Goal: Transaction & Acquisition: Book appointment/travel/reservation

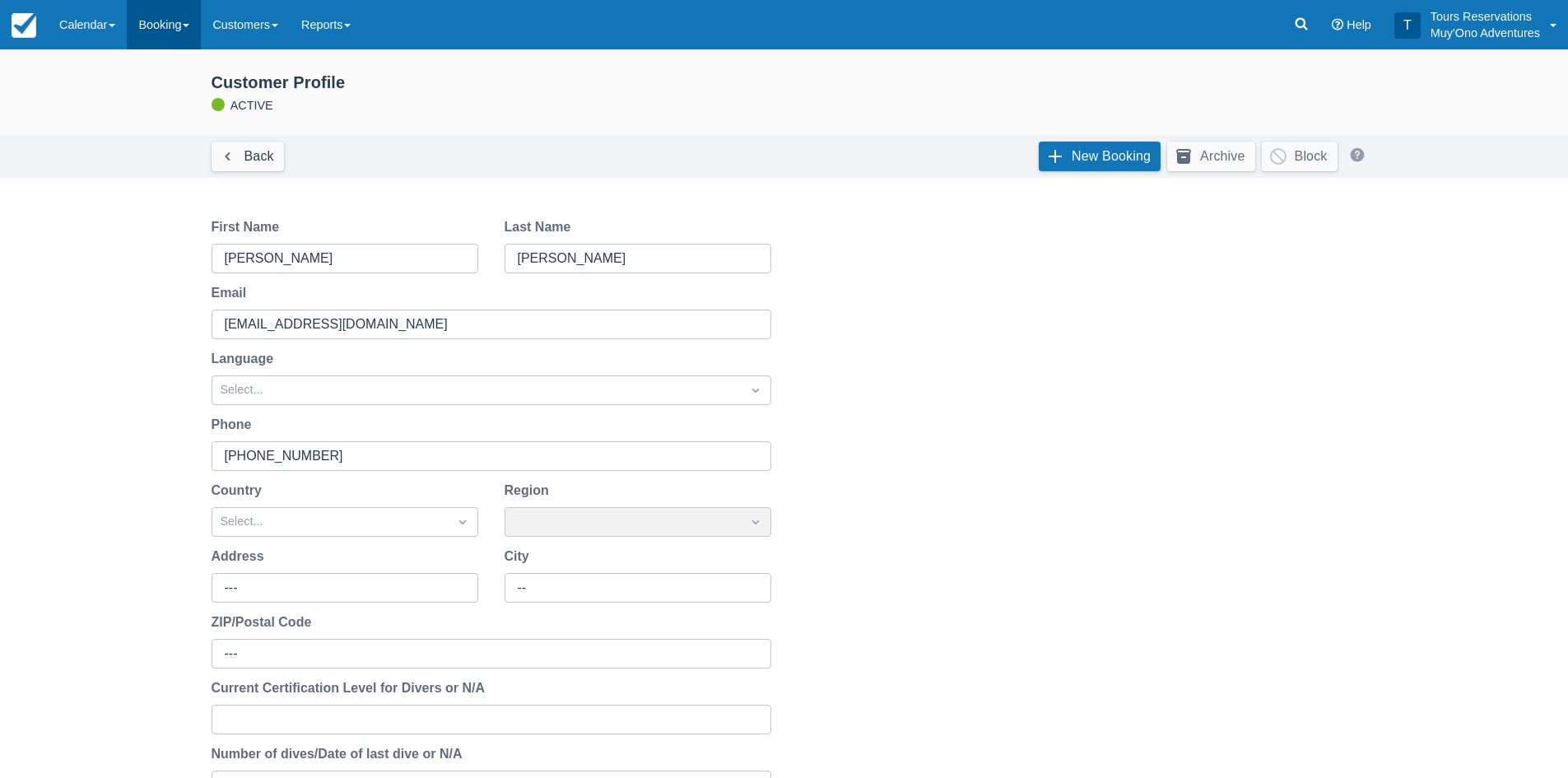
click at [178, 47] on link "Booking" at bounding box center [163, 25] width 74 height 50
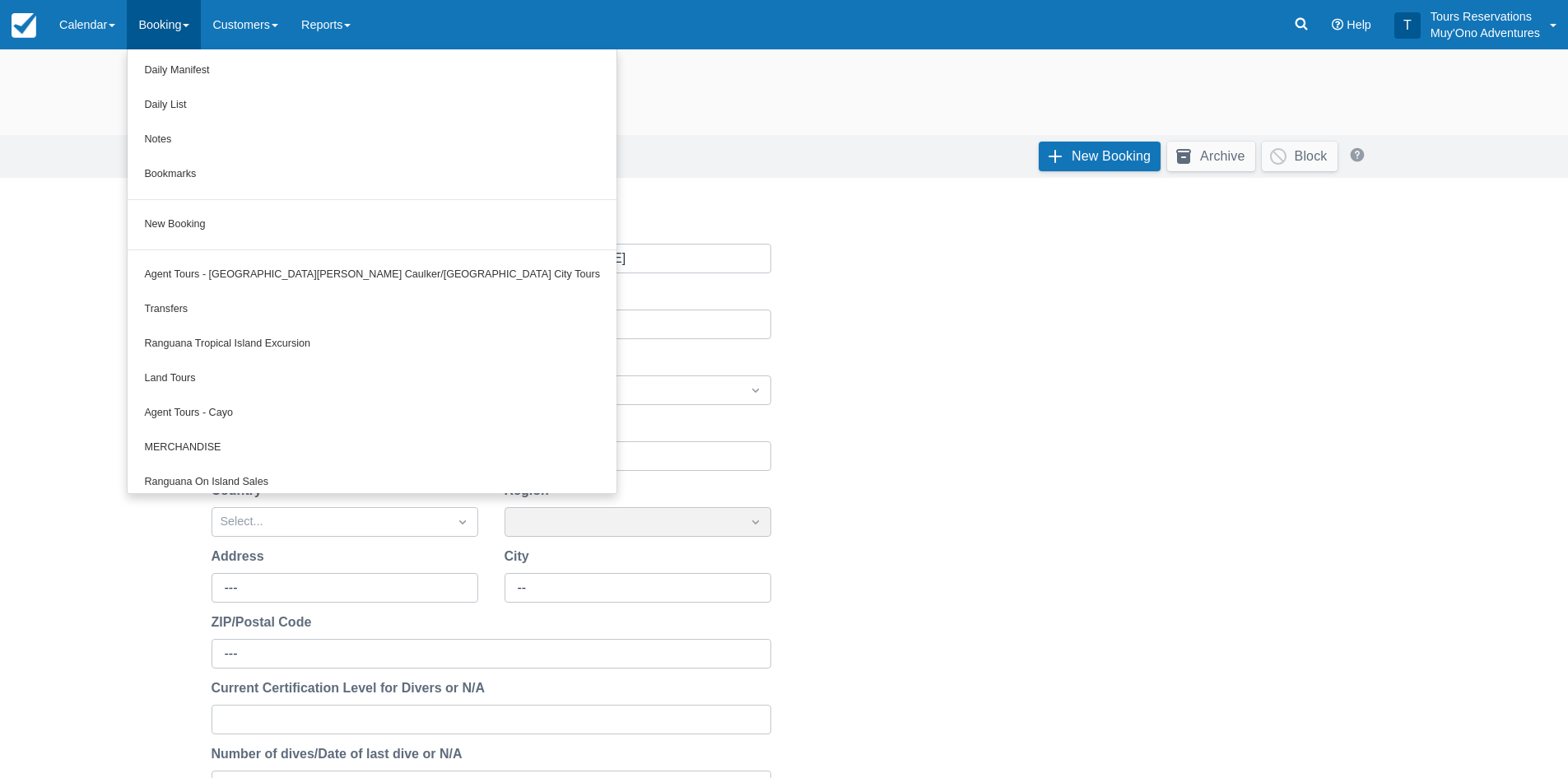
click at [954, 279] on div "First Name [PERSON_NAME] Last Name [PERSON_NAME] Email [EMAIL_ADDRESS][DOMAIN_N…" at bounding box center [784, 528] width 1212 height 662
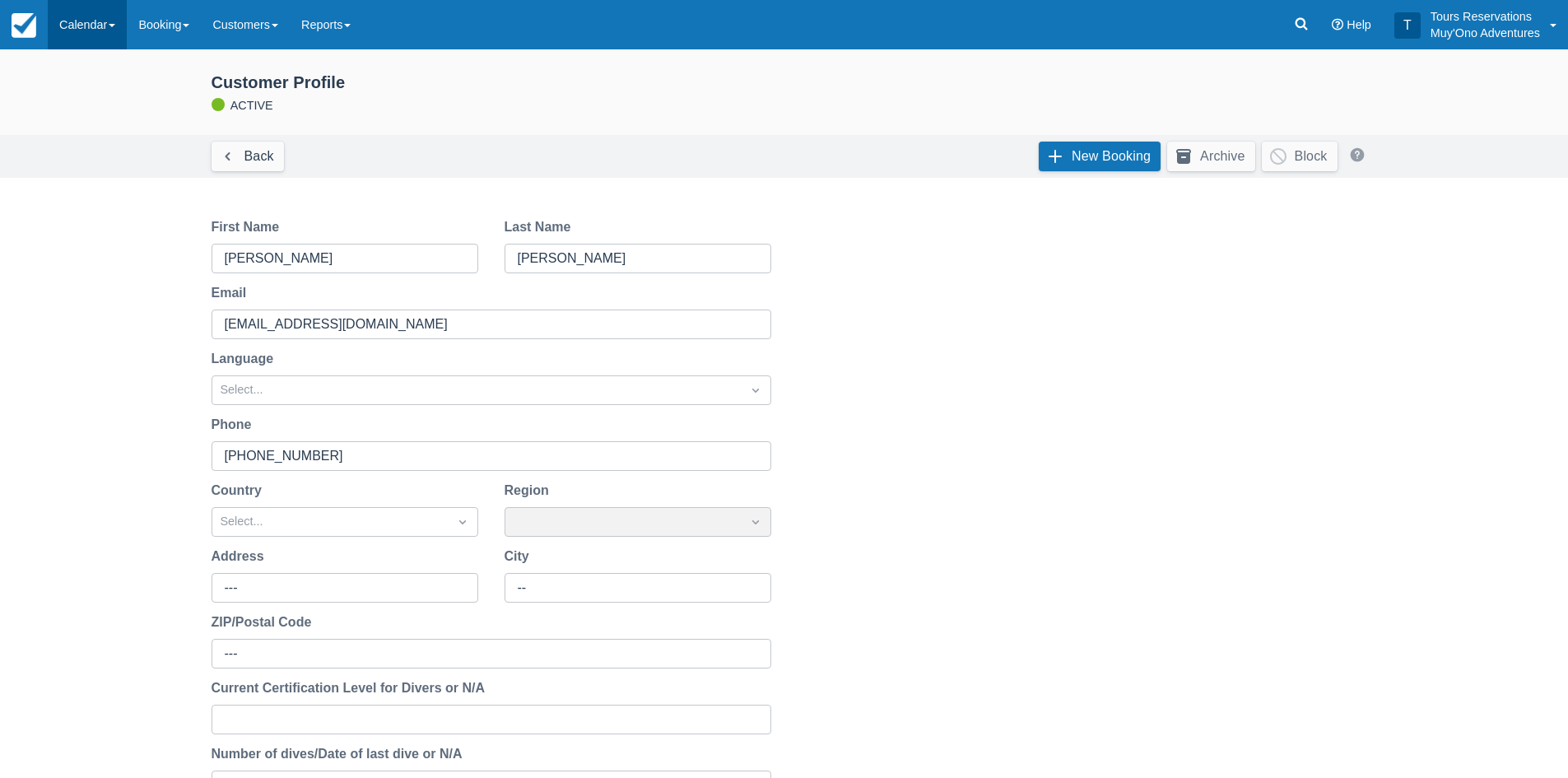
click at [93, 34] on link "Calendar" at bounding box center [87, 25] width 79 height 50
click at [94, 62] on link "Booking" at bounding box center [114, 71] width 130 height 34
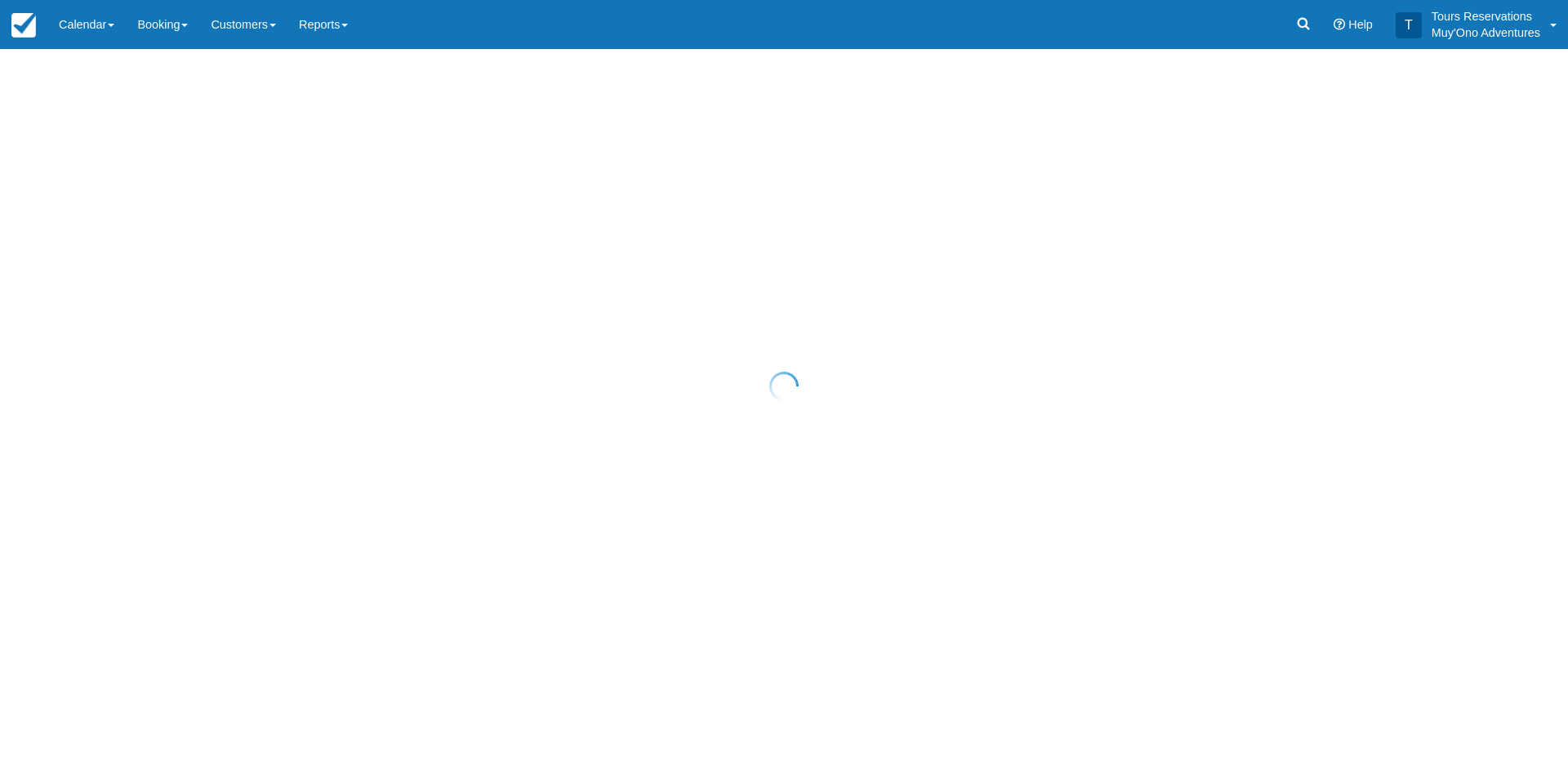
click at [83, 25] on div at bounding box center [784, 386] width 1568 height 772
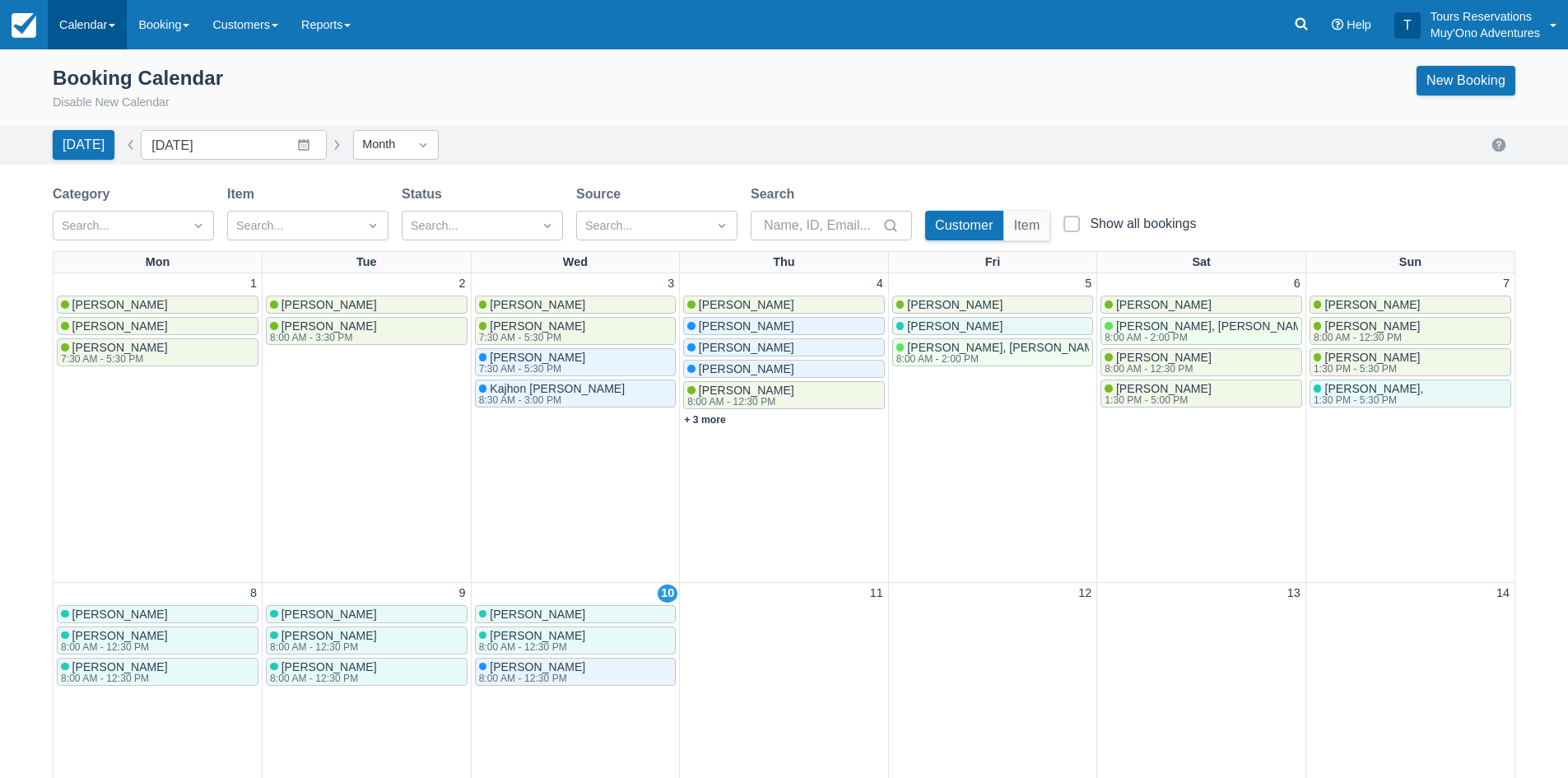
click at [97, 21] on link "Calendar" at bounding box center [87, 25] width 79 height 50
click at [120, 137] on link "Inventory" at bounding box center [114, 139] width 130 height 34
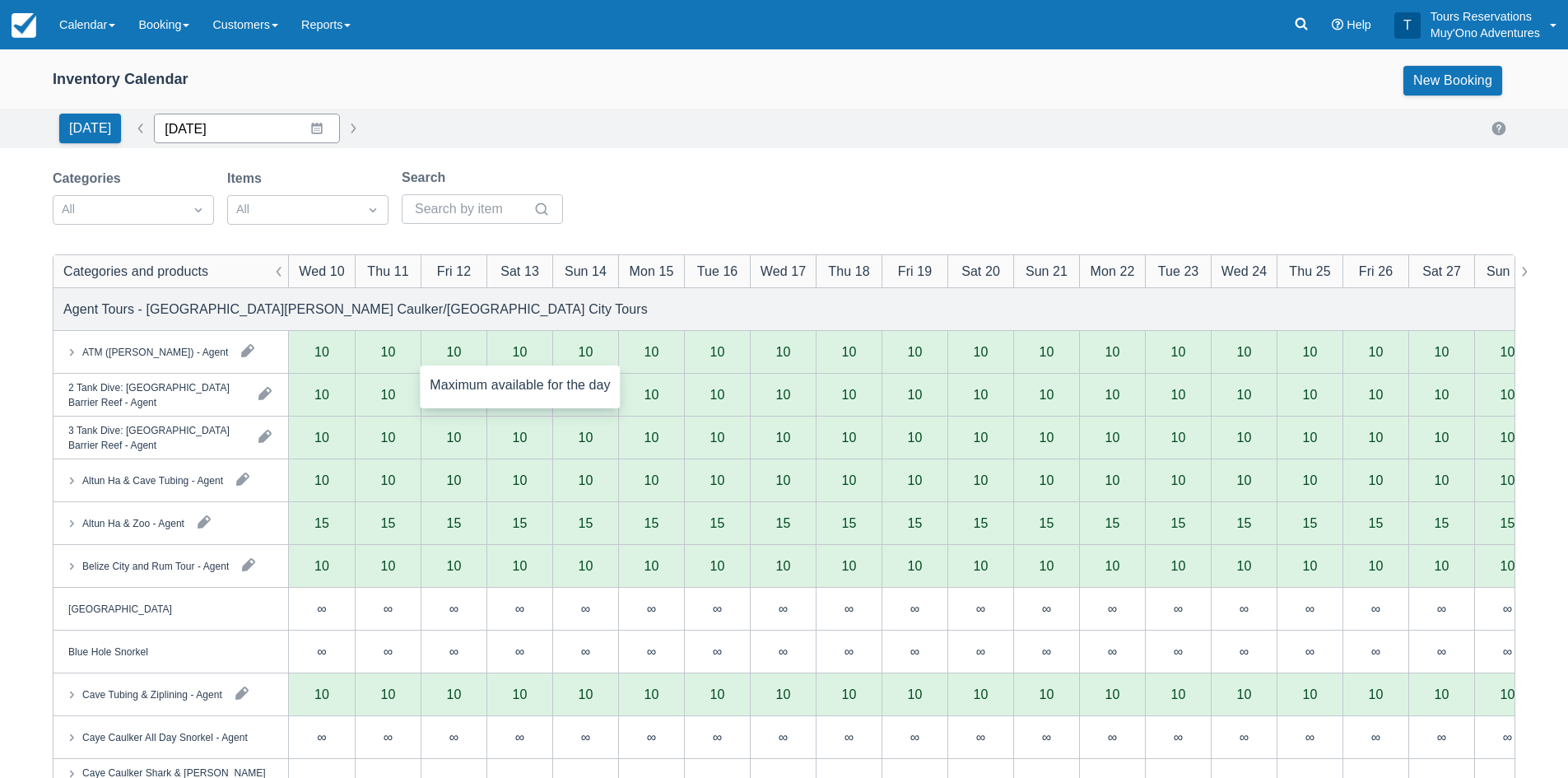
click at [221, 128] on input "[DATE]" at bounding box center [247, 128] width 186 height 30
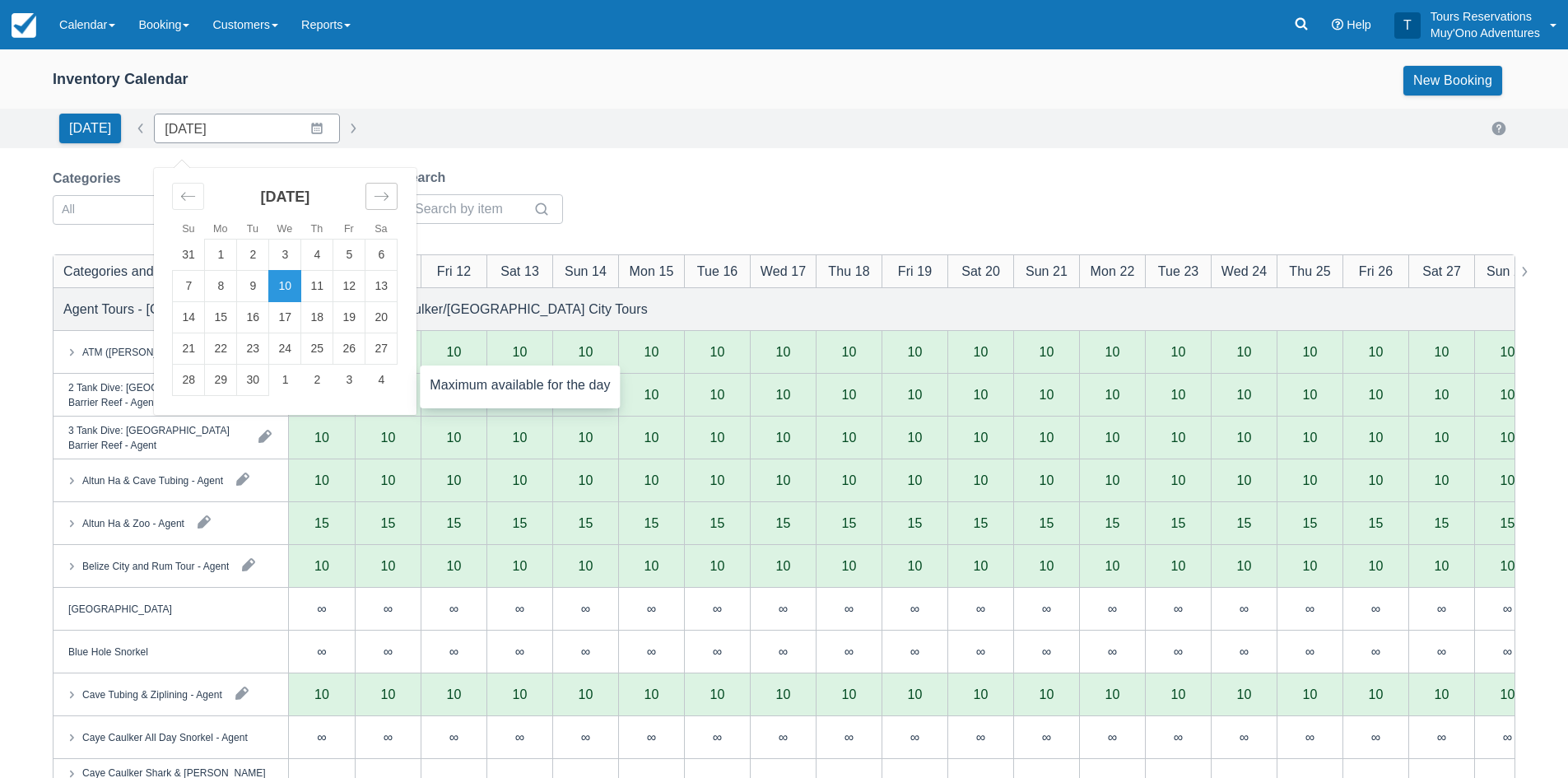
click at [387, 192] on div "Move forward to switch to the next month." at bounding box center [382, 197] width 32 height 27
click at [314, 347] on td "22" at bounding box center [317, 349] width 32 height 32
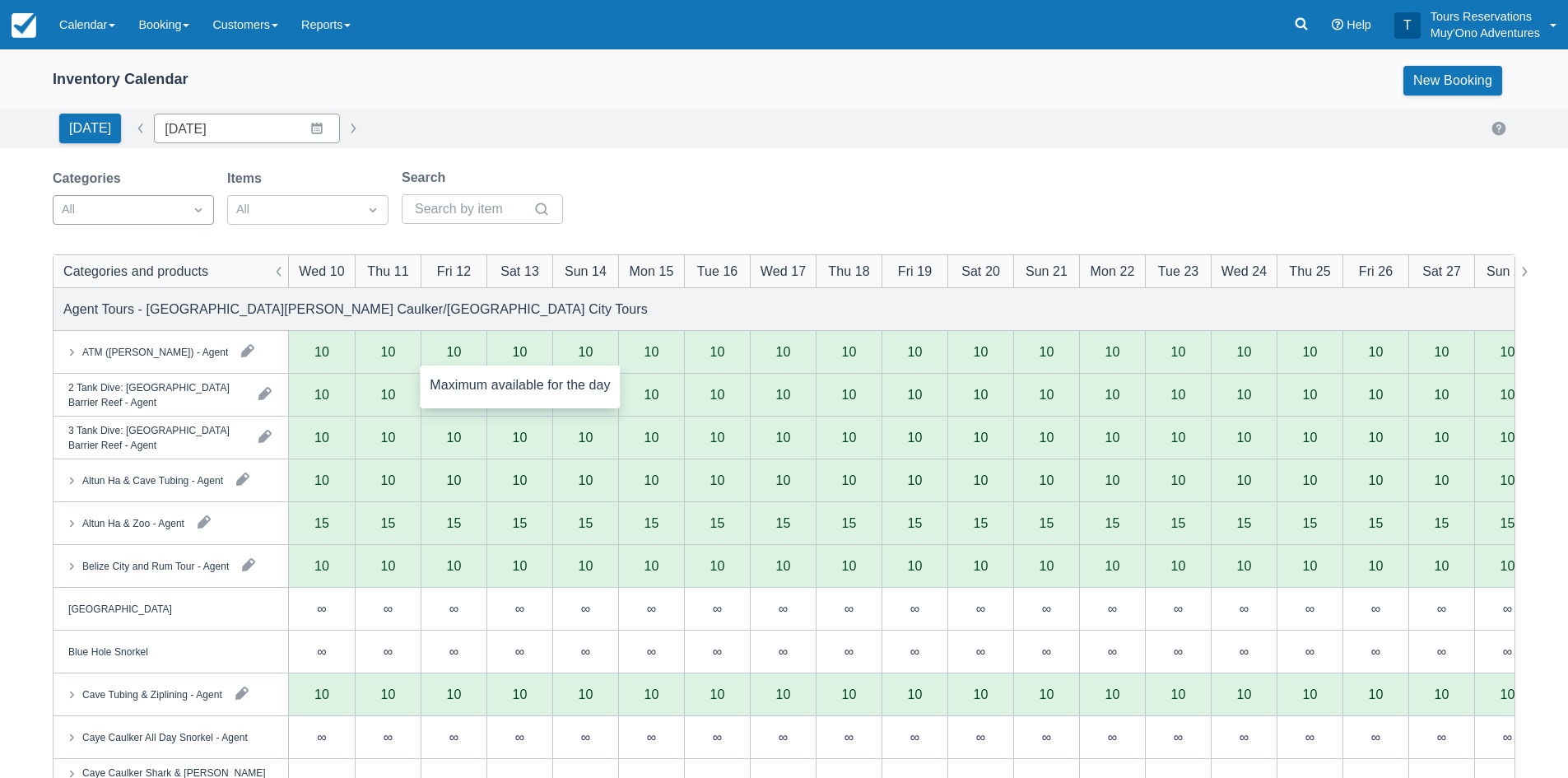
click at [146, 213] on div at bounding box center [118, 209] width 114 height 21
type input "[DATE]"
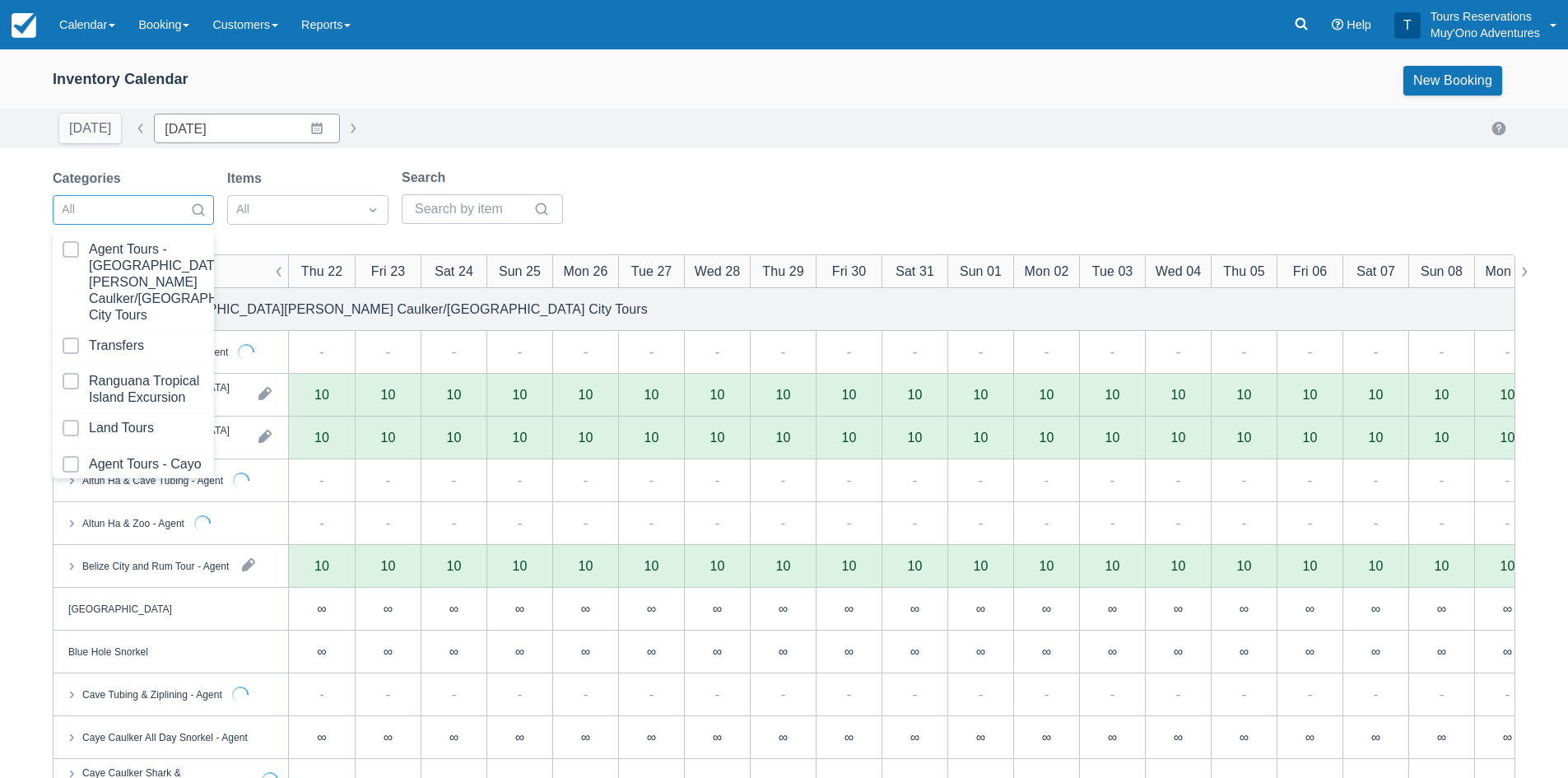
scroll to position [168, 0]
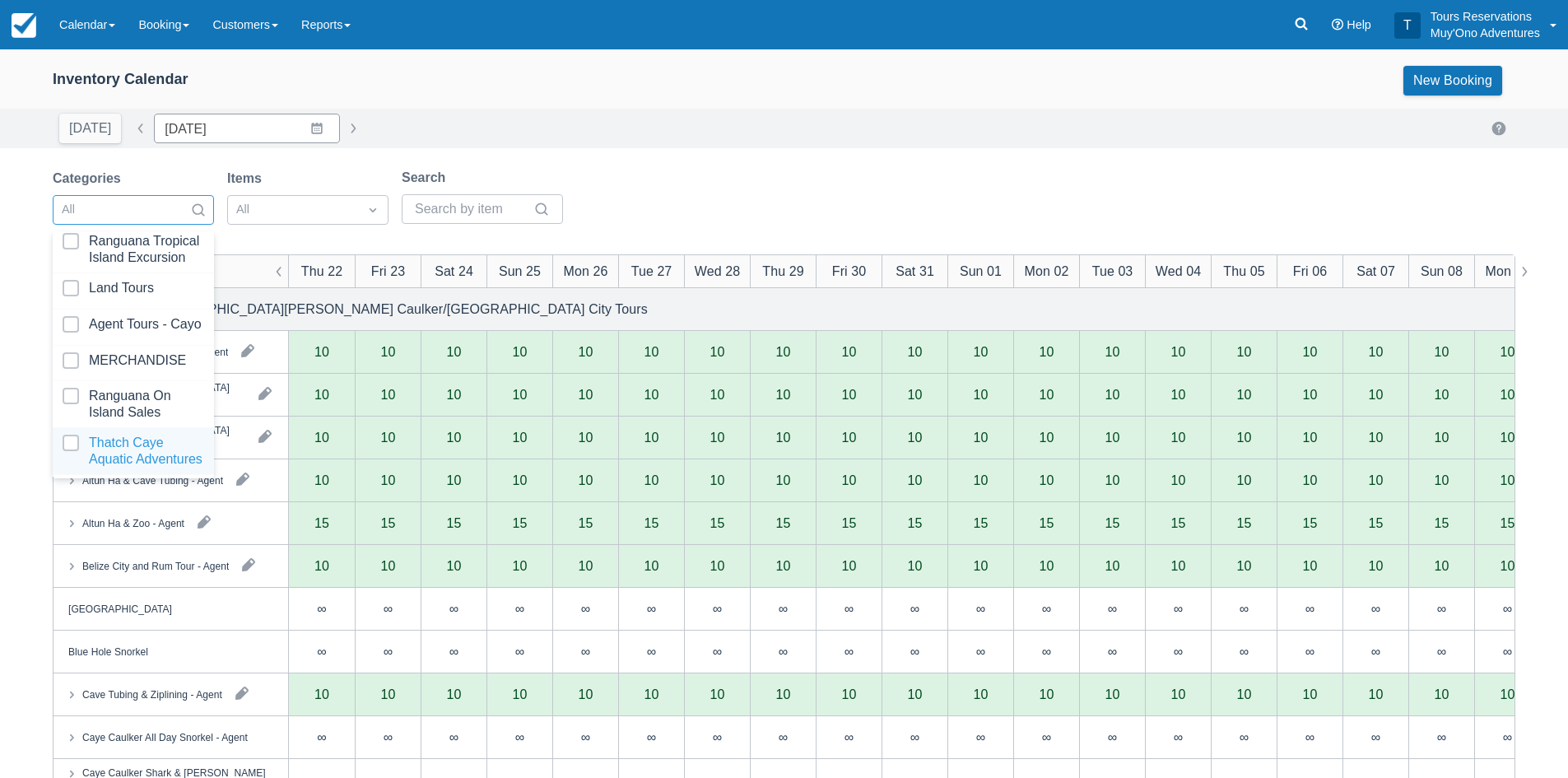
click at [138, 443] on div at bounding box center [133, 451] width 142 height 33
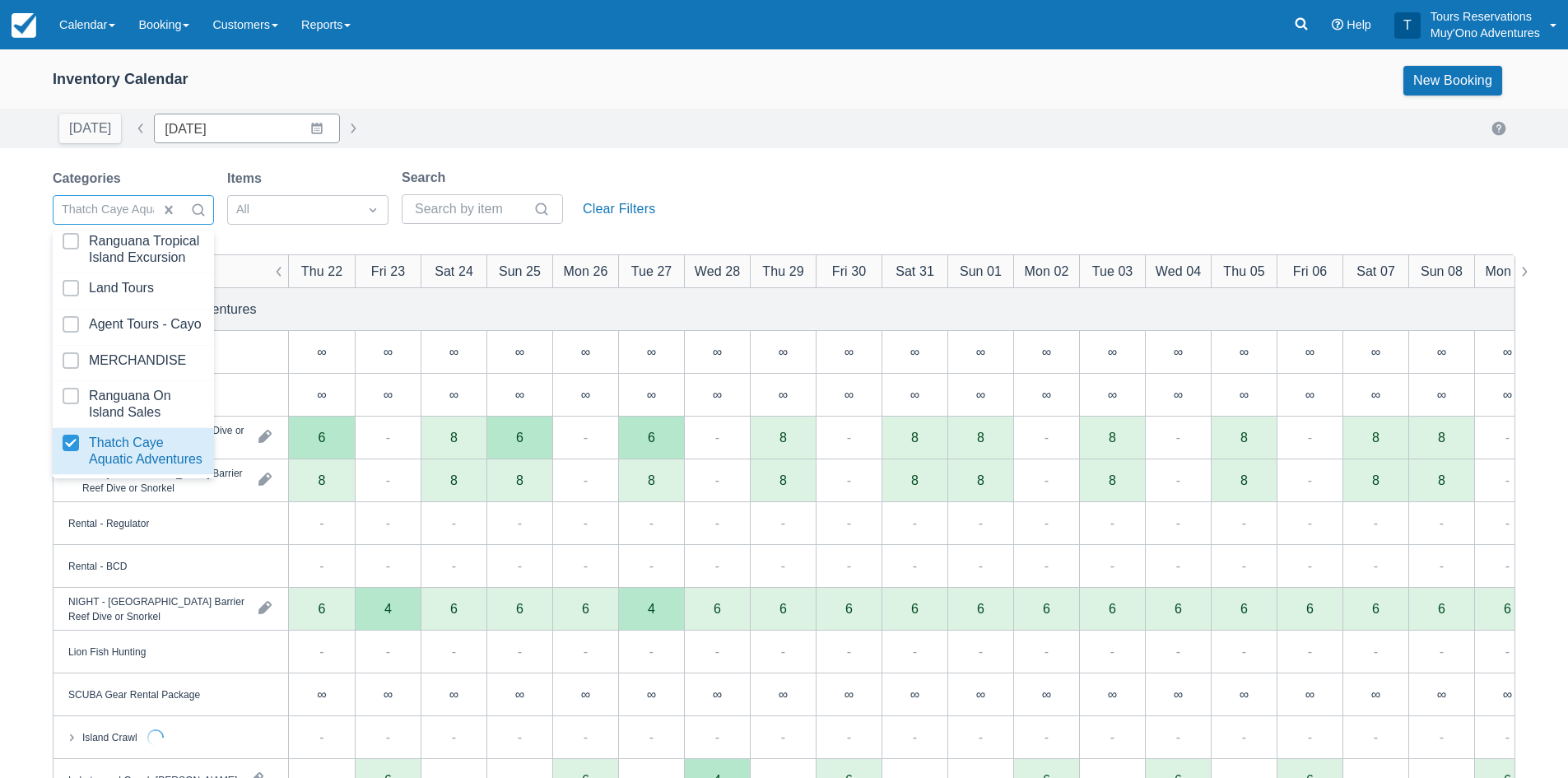
click at [633, 118] on div "[DATE] Date [DATE] Navigate forward to interact with the calendar and select a …" at bounding box center [784, 128] width 1462 height 30
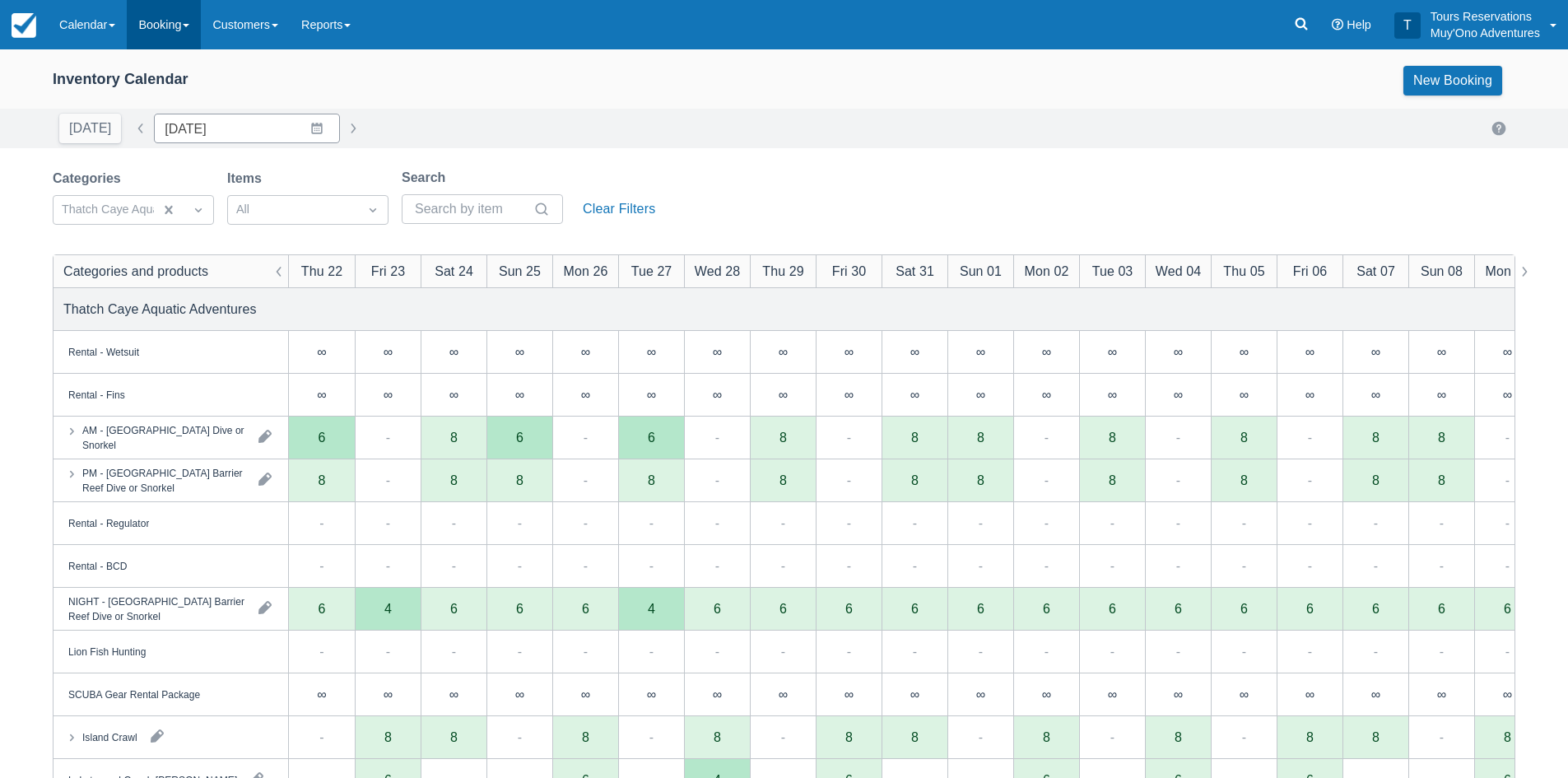
click at [140, 36] on link "Booking" at bounding box center [163, 25] width 74 height 50
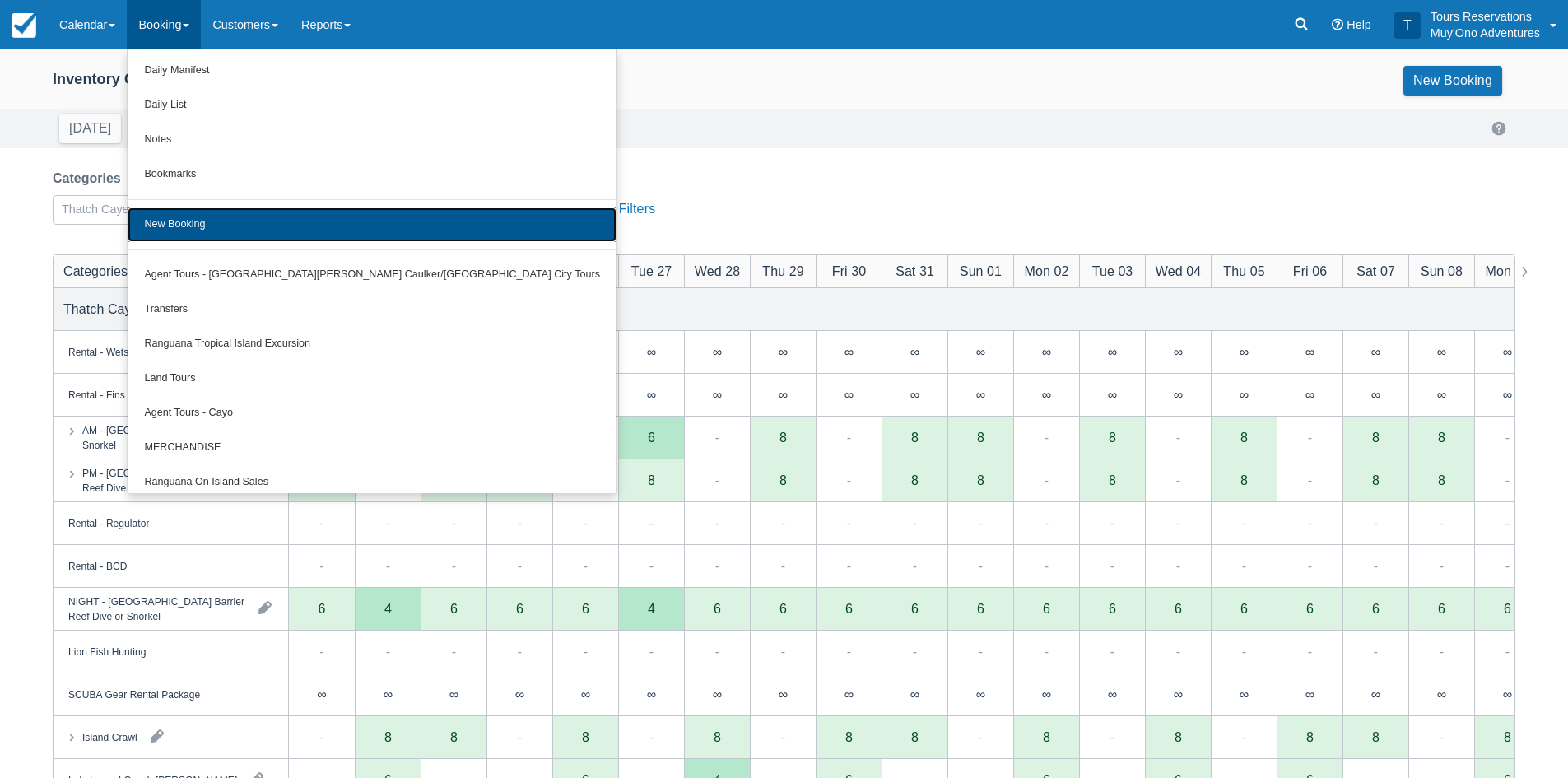
click at [201, 241] on link "New Booking" at bounding box center [372, 225] width 489 height 34
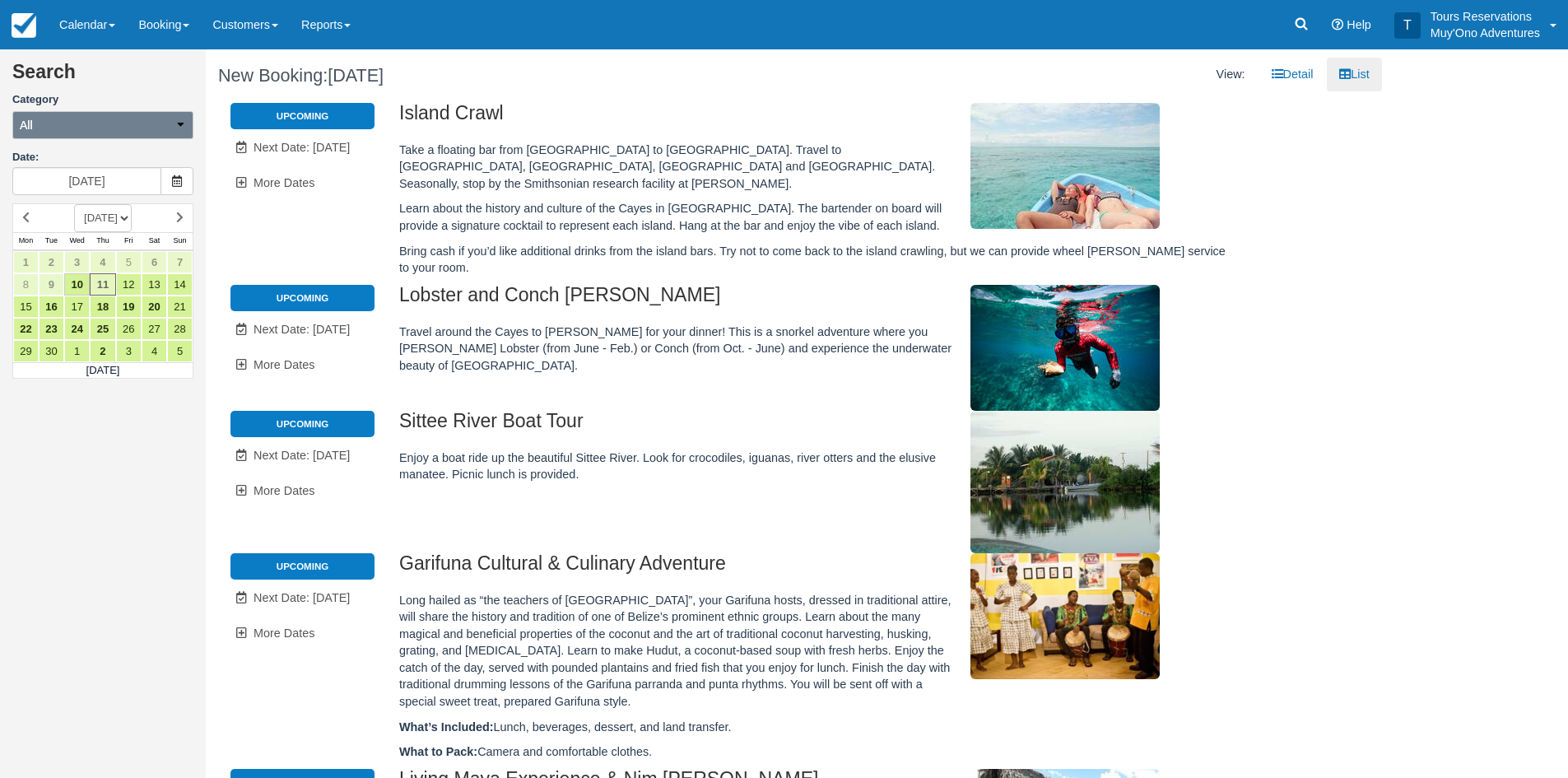
click at [101, 126] on button "All" at bounding box center [103, 125] width 181 height 28
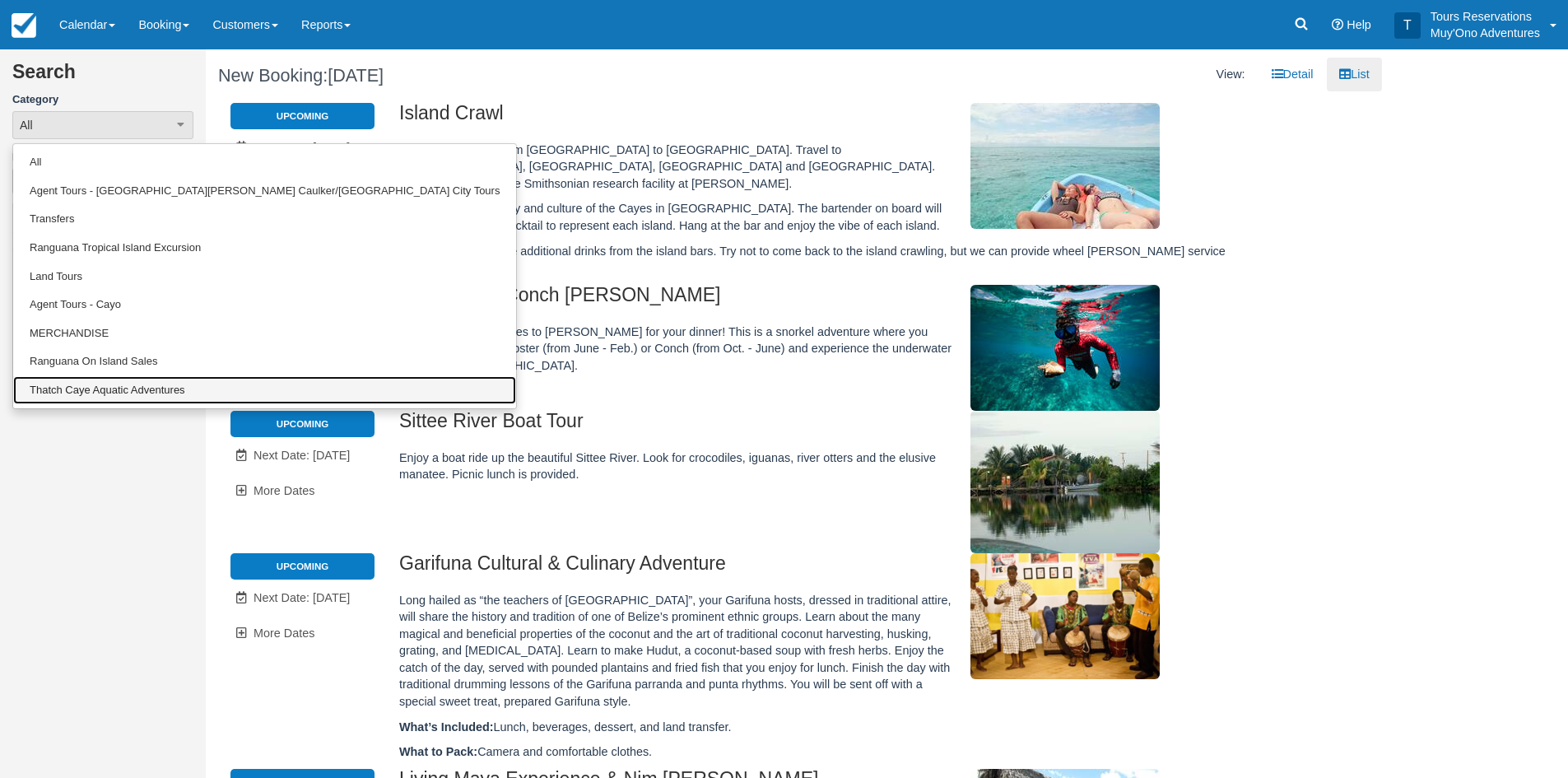
click at [120, 380] on link "Thatch Caye Aquatic Adventures" at bounding box center [264, 391] width 502 height 29
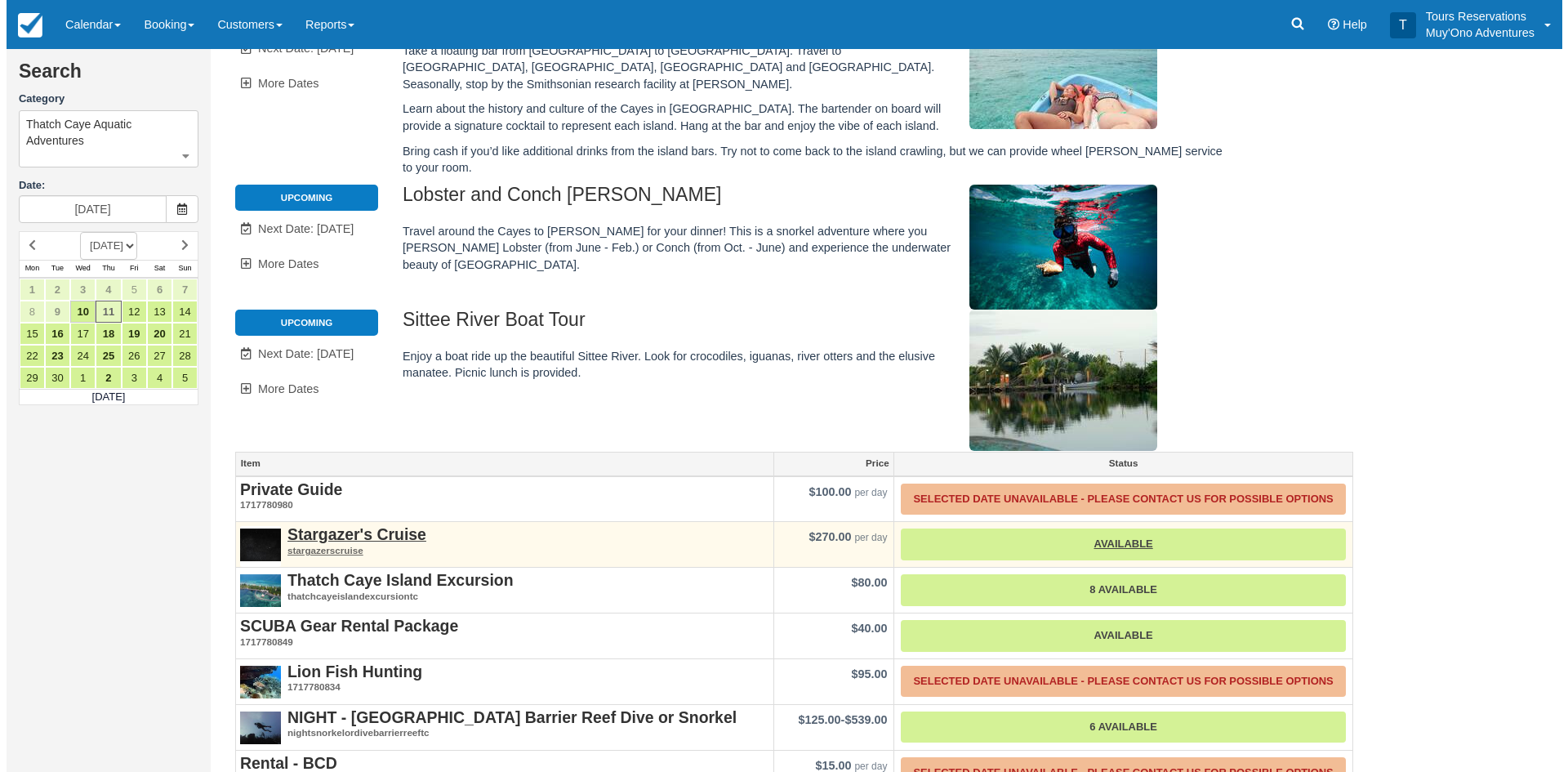
scroll to position [258, 0]
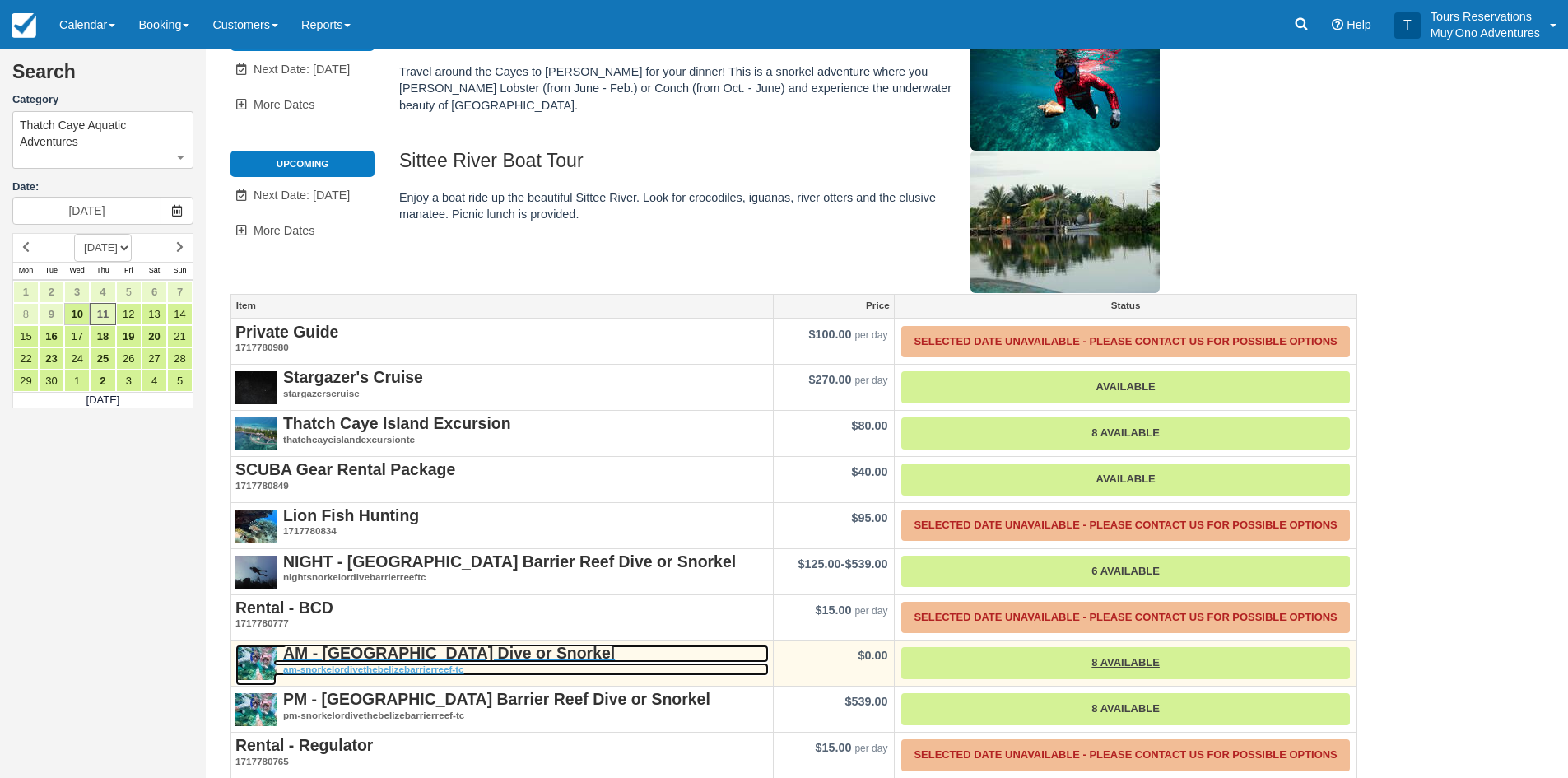
click at [463, 644] on strong "AM - [GEOGRAPHIC_DATA] Dive or Snorkel" at bounding box center [449, 652] width 332 height 18
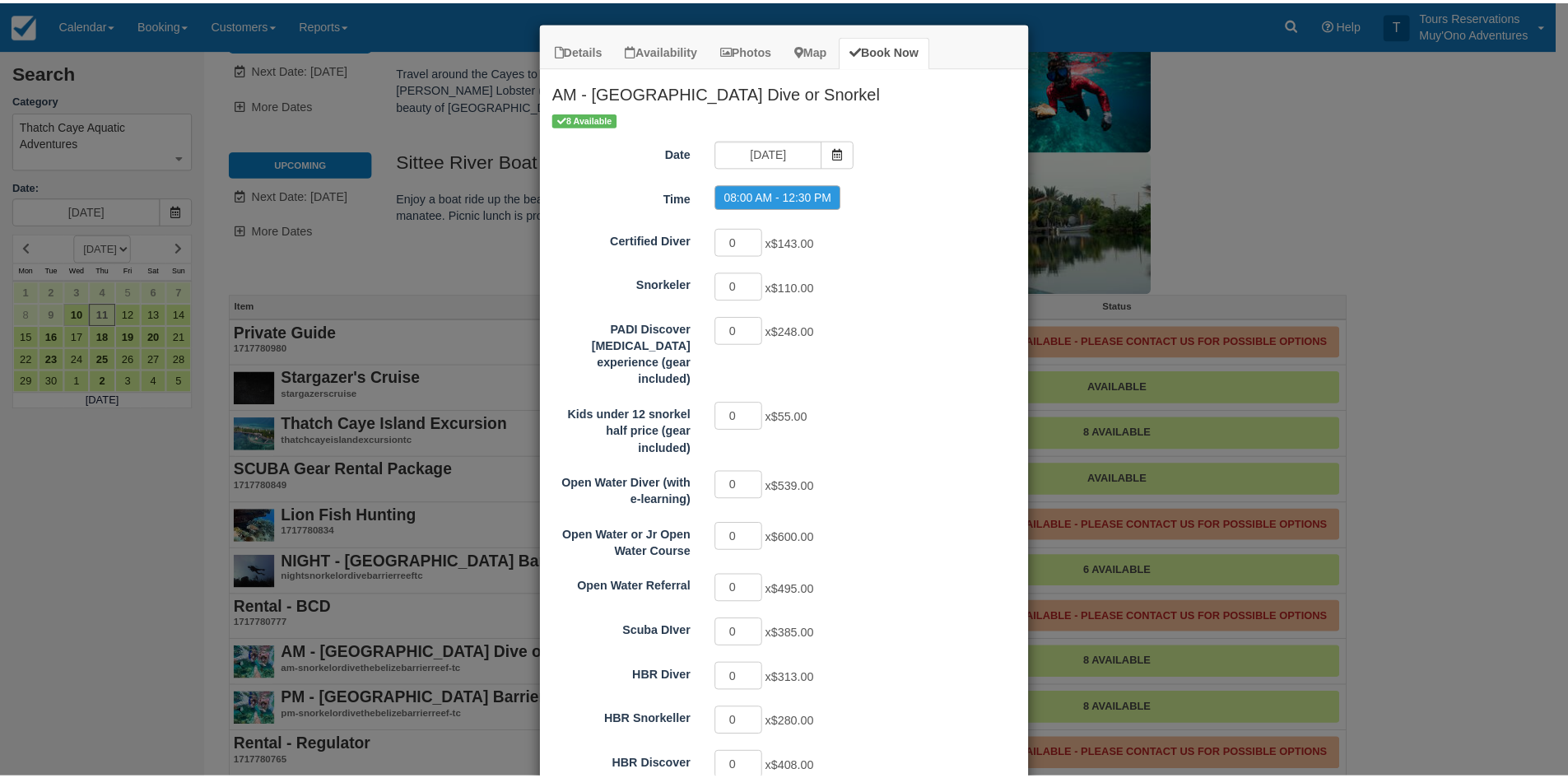
scroll to position [0, 0]
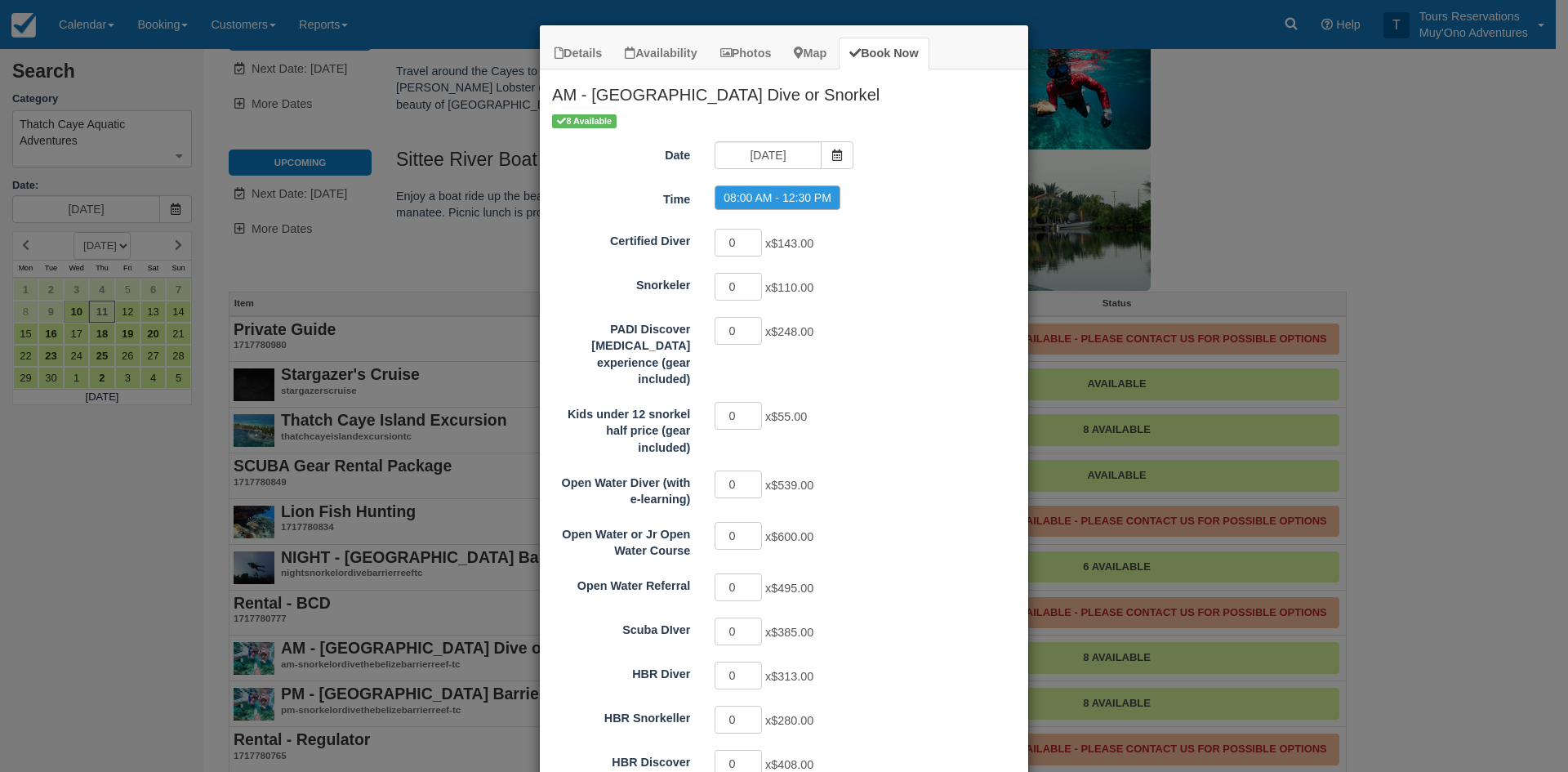
click at [1291, 154] on div "Details Availability Photos Map Book Now AM - Belize Barrier Reef Dive or Snork…" at bounding box center [784, 386] width 1568 height 772
